Goal: Transaction & Acquisition: Purchase product/service

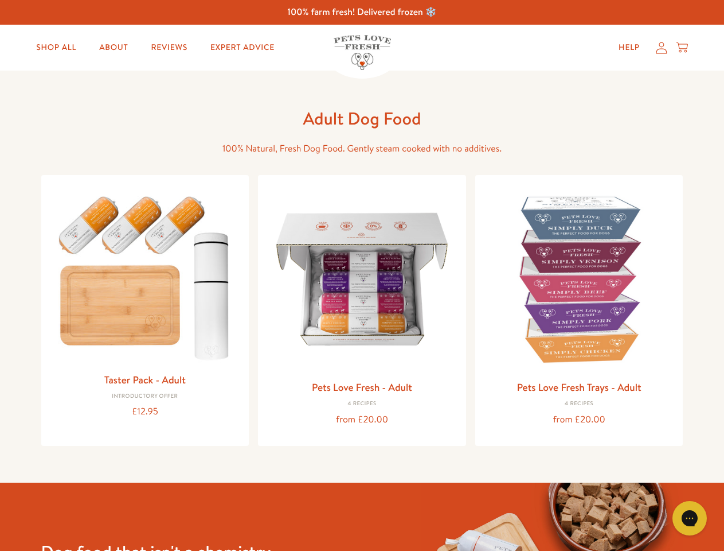
click at [690, 518] on icon "Gorgias live chat" at bounding box center [689, 517] width 11 height 11
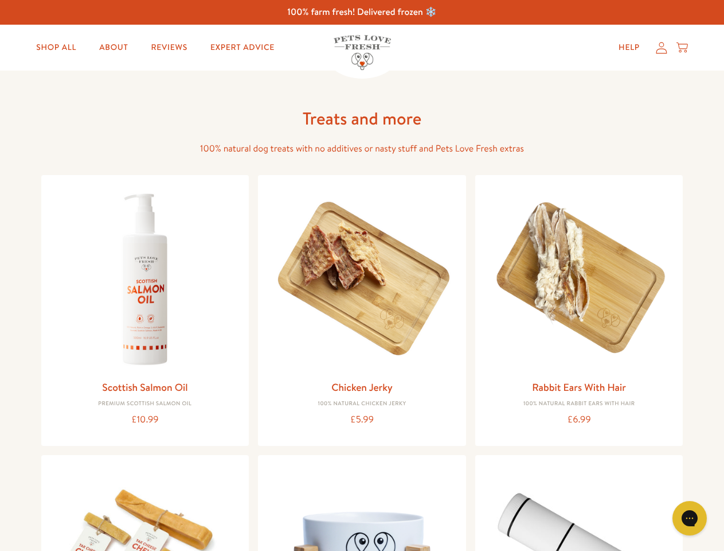
click at [690, 518] on icon "Gorgias live chat" at bounding box center [689, 517] width 11 height 11
